Goal: Task Accomplishment & Management: Manage account settings

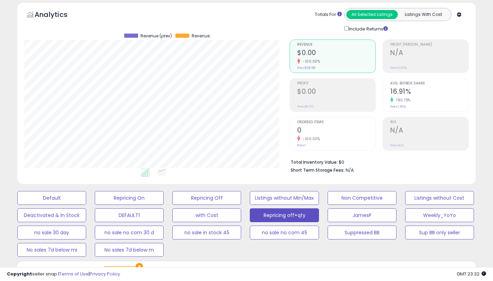
scroll to position [195, 0]
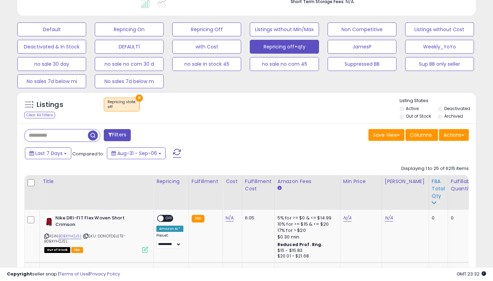
click at [432, 191] on div "FBA Total Qty" at bounding box center [438, 189] width 13 height 22
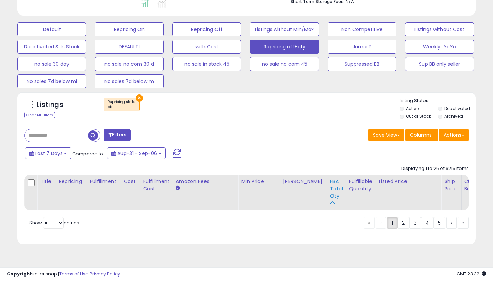
scroll to position [190, 0]
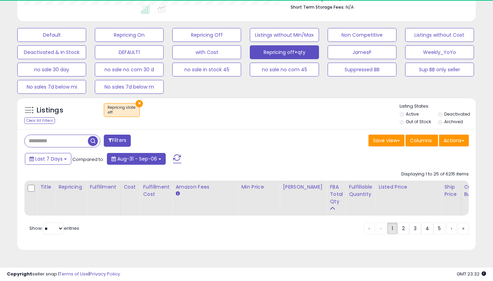
click at [149, 158] on button "Aug-31 - Sep-06" at bounding box center [136, 159] width 59 height 12
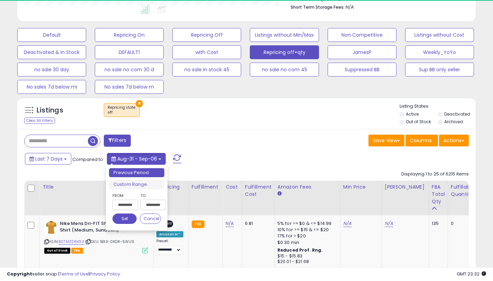
scroll to position [195, 0]
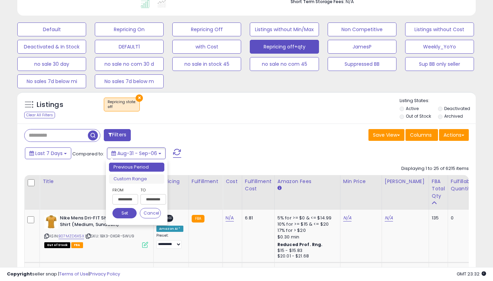
click at [149, 199] on input "**********" at bounding box center [153, 199] width 26 height 10
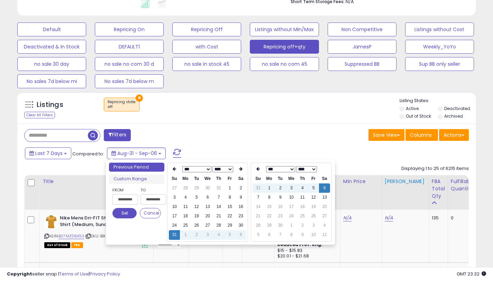
type input "**********"
click at [320, 199] on td "13" at bounding box center [324, 197] width 11 height 9
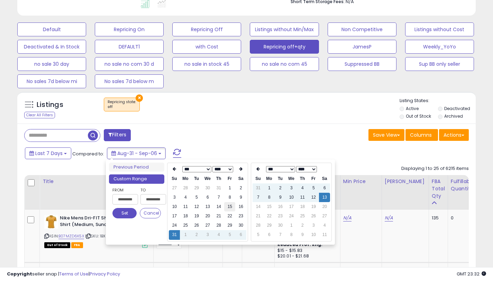
type input "**********"
click at [127, 214] on button "Set" at bounding box center [124, 213] width 24 height 10
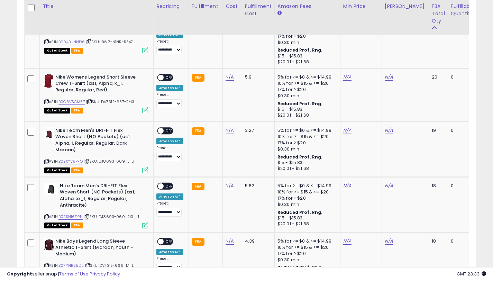
scroll to position [1552, 0]
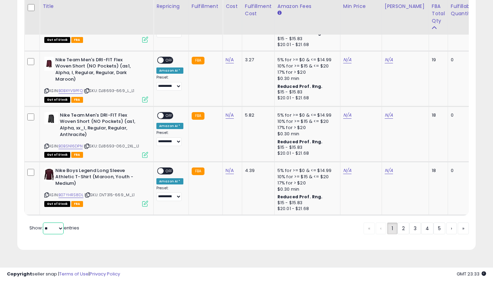
click at [56, 230] on select "** **" at bounding box center [53, 228] width 21 height 12
select select "**"
click at [44, 227] on select "** **" at bounding box center [53, 228] width 21 height 12
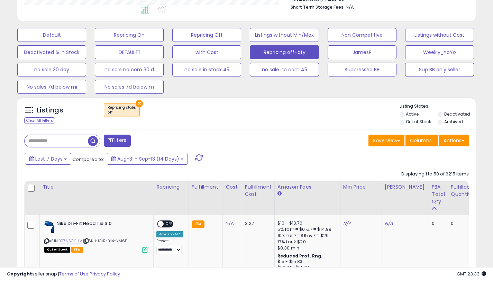
scroll to position [345837, 345714]
click at [432, 190] on div "FBA Total Qty" at bounding box center [438, 194] width 13 height 22
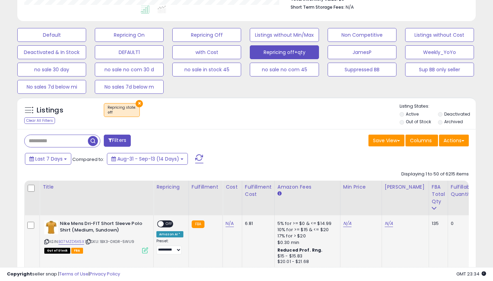
scroll to position [255, 0]
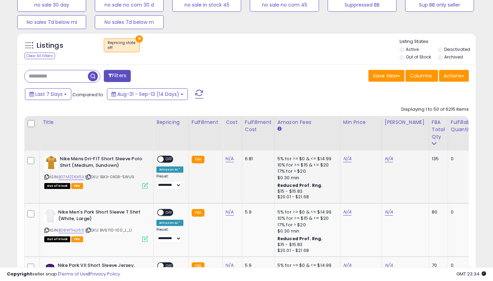
click at [75, 181] on div "ASIN: B07MZD6K5X | SKU: 1BX3-0XGR-5WU9 Out of Stock FBA" at bounding box center [96, 172] width 104 height 32
click at [77, 179] on link "B07MZD6K5X" at bounding box center [71, 177] width 26 height 6
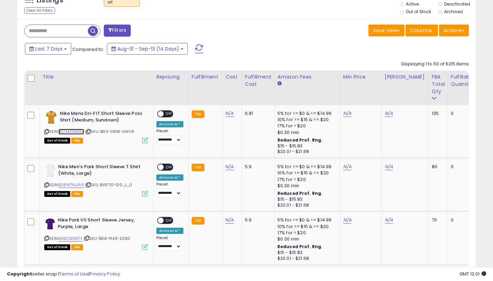
scroll to position [285, 0]
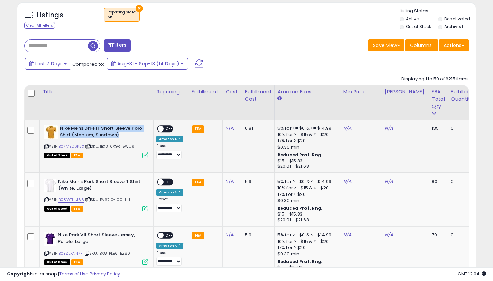
drag, startPoint x: 122, startPoint y: 134, endPoint x: 60, endPoint y: 128, distance: 62.6
type textarea "**********"
click at [60, 128] on b "Nike Mens Dri-FIT Short Sleeve Polo Shirt (Medium, Sundown)" at bounding box center [102, 132] width 84 height 15
copy b "Nike Mens Dri-FIT Short Sleeve Polo Shirt (Medium, Sundown)"
click at [386, 128] on link "N/A" at bounding box center [389, 128] width 8 height 7
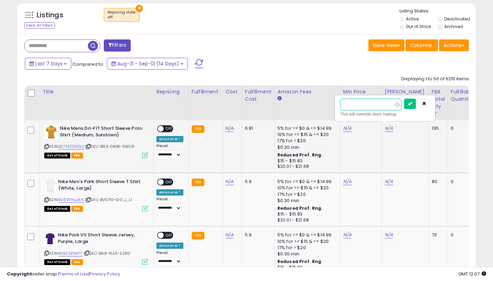
type input "*"
type input "*****"
click at [410, 106] on button "submit" at bounding box center [409, 104] width 12 height 10
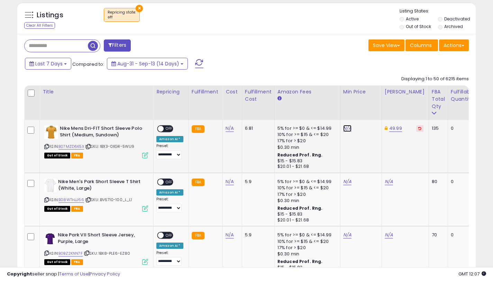
click at [345, 130] on link "N/A" at bounding box center [347, 128] width 8 height 7
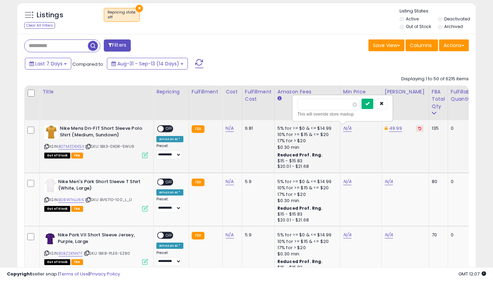
type input "*****"
click at [370, 106] on icon "submit" at bounding box center [367, 103] width 4 height 4
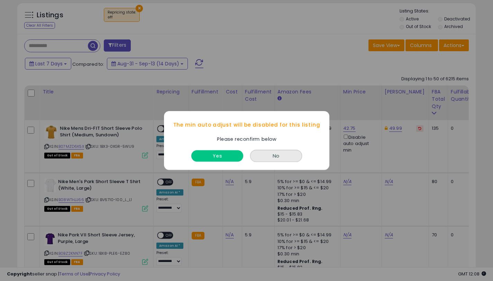
click at [212, 153] on button "Yes" at bounding box center [217, 155] width 52 height 11
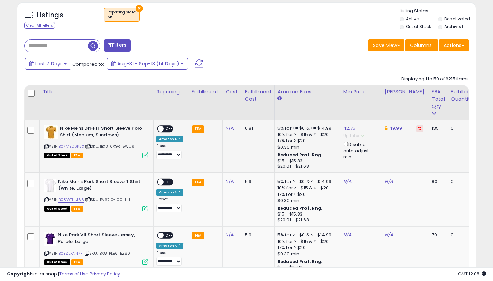
click at [164, 130] on div "ON OFF" at bounding box center [157, 129] width 16 height 6
click at [164, 129] on span "OFF" at bounding box center [169, 129] width 11 height 6
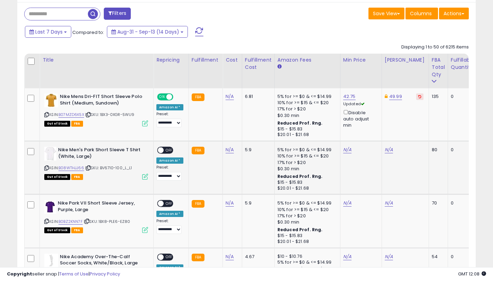
scroll to position [333, 0]
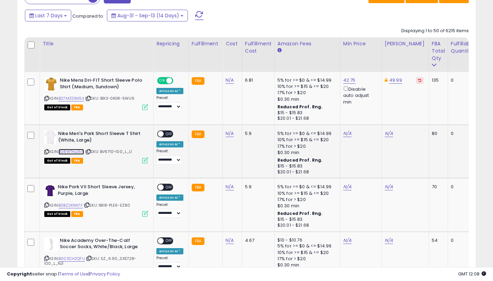
click at [78, 152] on link "B08WTHJJ66" at bounding box center [71, 152] width 26 height 6
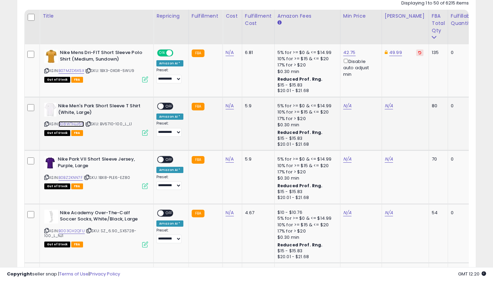
scroll to position [369, 0]
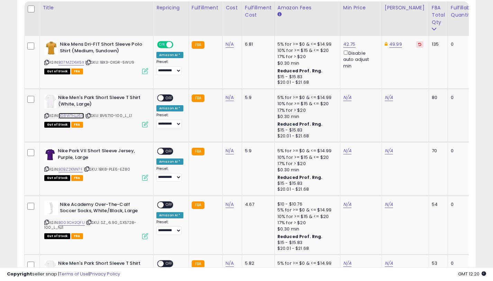
click at [76, 117] on link "B08WTHJJ66" at bounding box center [71, 116] width 26 height 6
drag, startPoint x: 93, startPoint y: 104, endPoint x: 59, endPoint y: 97, distance: 34.6
click at [59, 97] on b "Nike Men's Park Short Sleeve T Shirt (White, Large)" at bounding box center [100, 101] width 84 height 15
copy b "Nike Men's Park Short Sleeve T Shirt (White, Large)"
click at [385, 99] on link "N/A" at bounding box center [389, 97] width 8 height 7
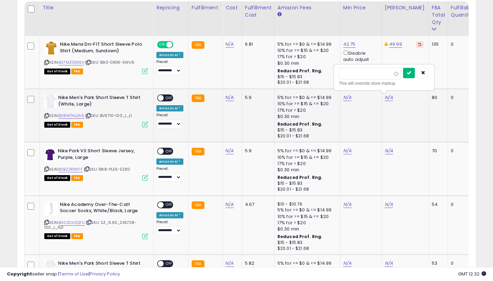
type input "*****"
click at [409, 76] on button "submit" at bounding box center [409, 73] width 12 height 10
click at [343, 96] on link "N/A" at bounding box center [347, 97] width 8 height 7
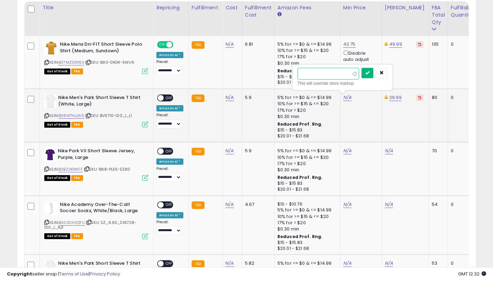
type input "*****"
click at [369, 75] on button "submit" at bounding box center [368, 73] width 12 height 10
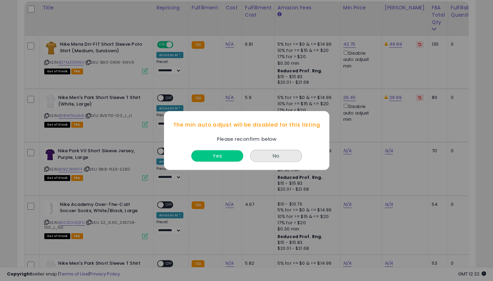
click at [233, 153] on button "Yes" at bounding box center [217, 155] width 52 height 11
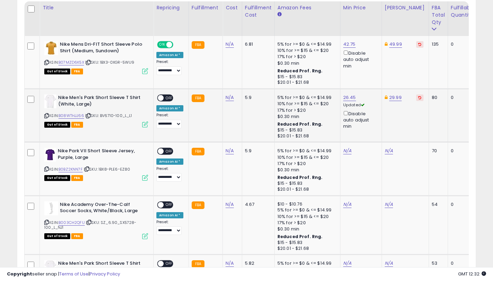
click at [165, 99] on span "OFF" at bounding box center [169, 98] width 11 height 6
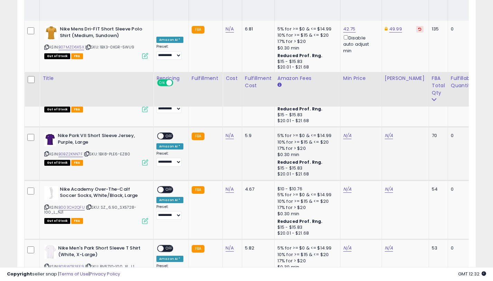
scroll to position [456, 0]
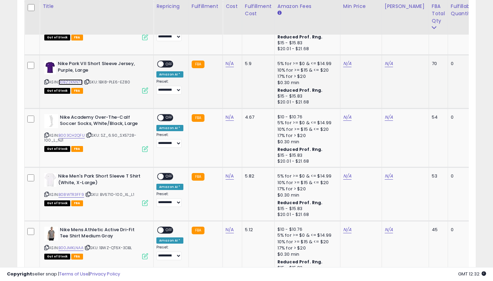
click at [79, 83] on link "B0BZ2KNN7F" at bounding box center [70, 82] width 24 height 6
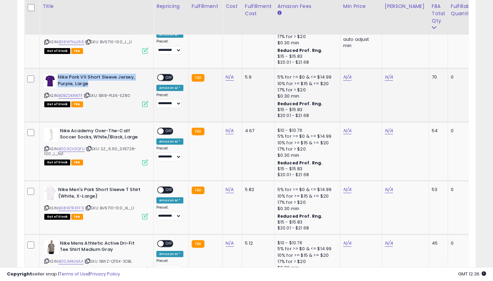
drag, startPoint x: 79, startPoint y: 83, endPoint x: 58, endPoint y: 78, distance: 21.8
click at [58, 78] on b "Nike Park VII Short Sleeve Jersey, Purple, Large" at bounding box center [100, 81] width 84 height 15
copy b "Nike Park VII Short Sleeve Jersey, Purple, Large"
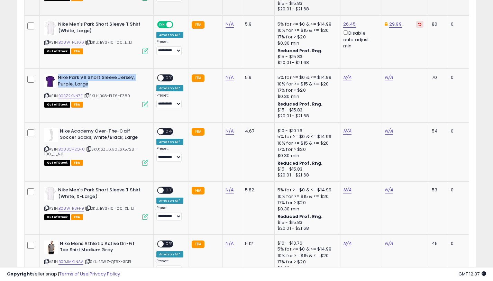
scroll to position [299, 0]
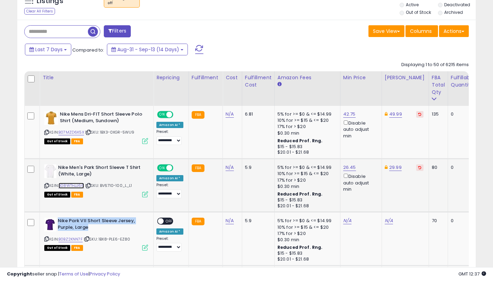
click at [79, 184] on link "B08WTHJJ66" at bounding box center [71, 186] width 26 height 6
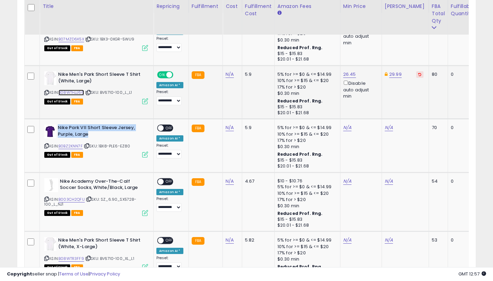
scroll to position [0, 6]
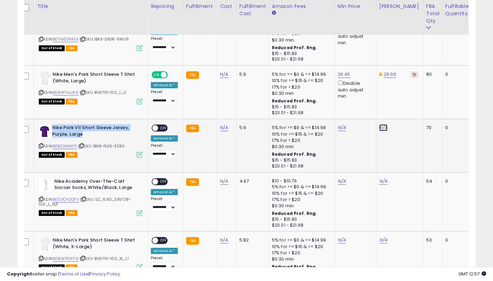
click at [381, 125] on link "N/A" at bounding box center [383, 127] width 8 height 7
type input "*****"
click at [409, 98] on button "submit" at bounding box center [404, 103] width 12 height 10
click at [340, 126] on link "N/A" at bounding box center [342, 127] width 8 height 7
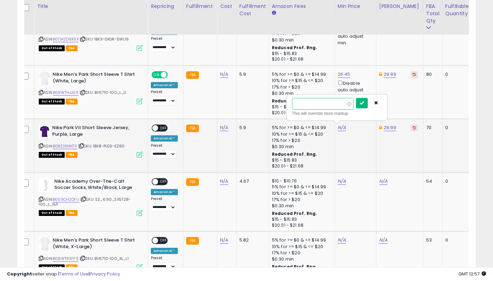
type input "*****"
click at [362, 99] on button "submit" at bounding box center [362, 103] width 12 height 10
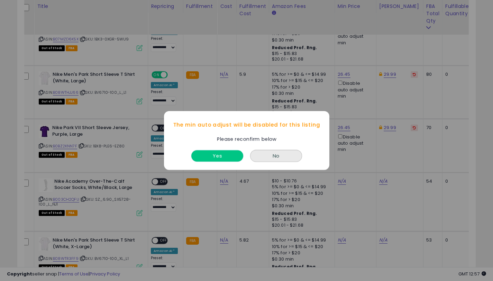
click at [203, 154] on button "Yes" at bounding box center [217, 155] width 52 height 11
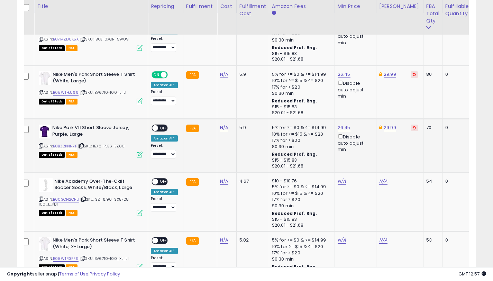
click at [161, 128] on span "OFF" at bounding box center [163, 128] width 11 height 6
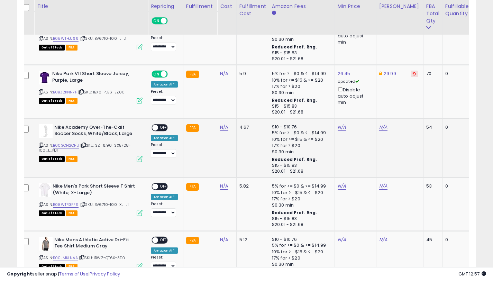
scroll to position [449, 0]
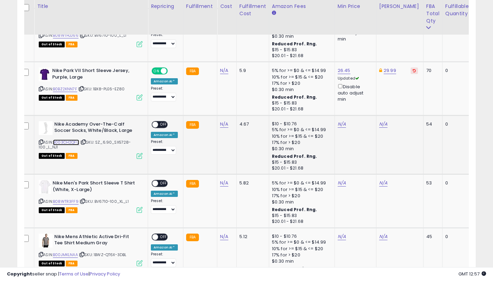
click at [71, 143] on link "B003CH2QFU" at bounding box center [66, 142] width 26 height 6
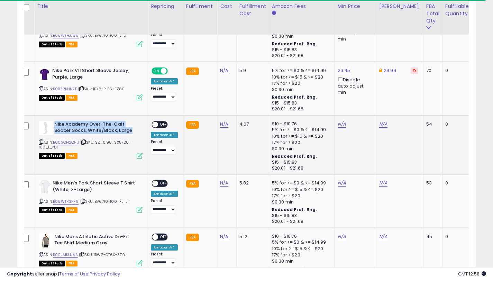
drag, startPoint x: 134, startPoint y: 129, endPoint x: 55, endPoint y: 125, distance: 78.6
click at [55, 125] on b "Nike Academy Over-The-Calf Soccer Socks, White/Black, Large" at bounding box center [96, 128] width 84 height 15
copy b "Nike Academy Over-The-Calf Soccer Socks, White/Black, Large"
